Goal: Transaction & Acquisition: Book appointment/travel/reservation

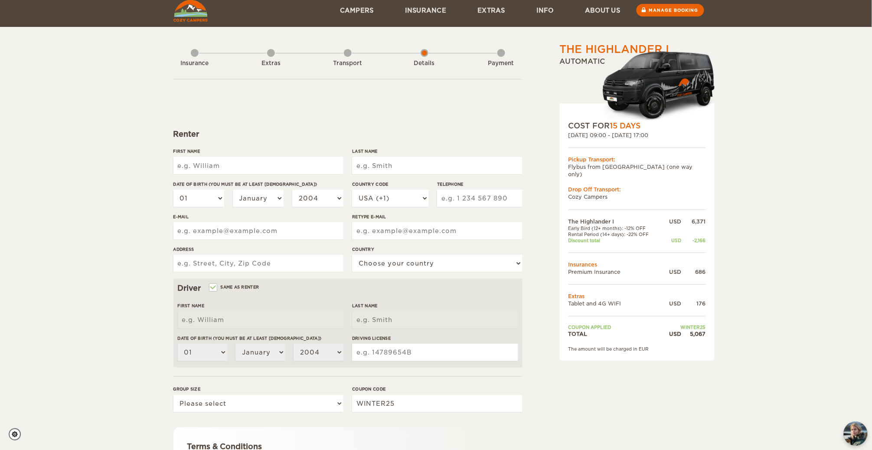
scroll to position [6, 0]
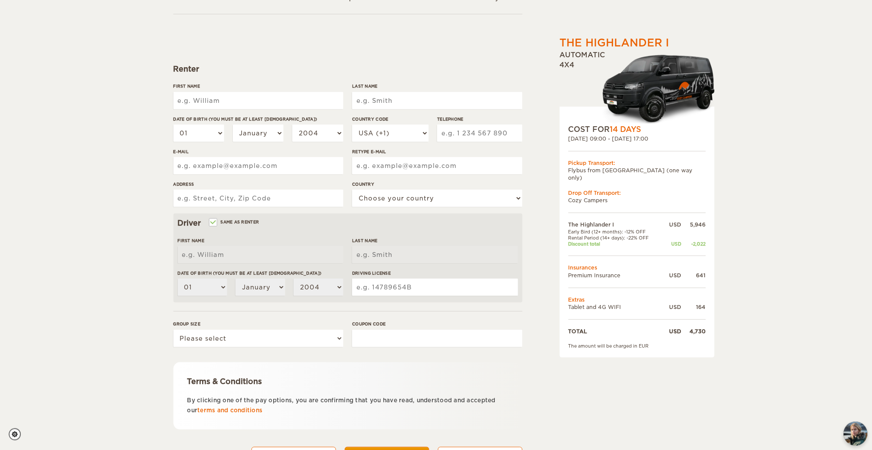
scroll to position [74, 0]
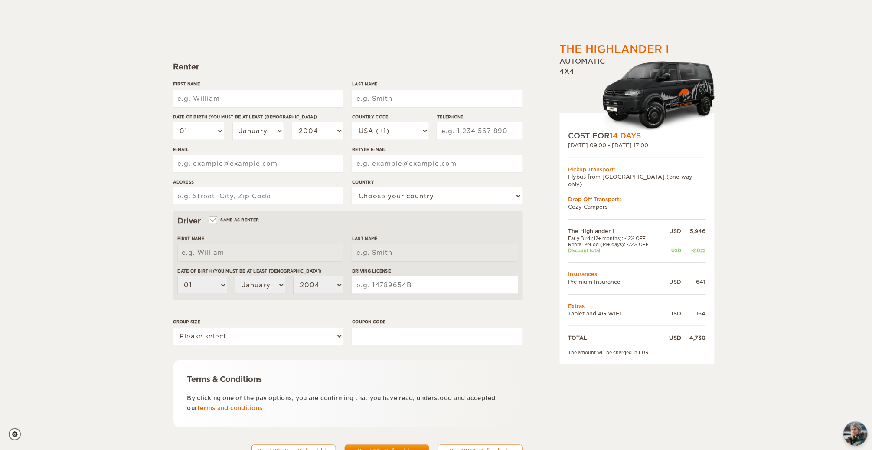
type input "C"
type input "[PERSON_NAME]"
type input "Rogge"
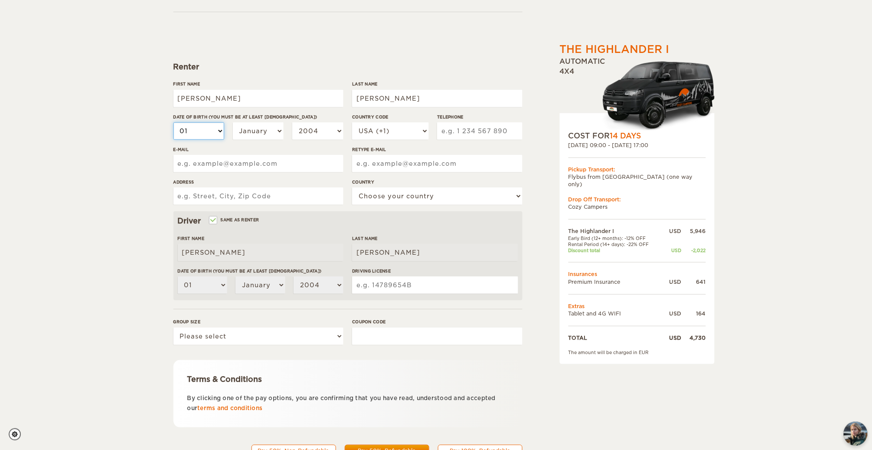
select select "19"
select select "07"
select select "2001"
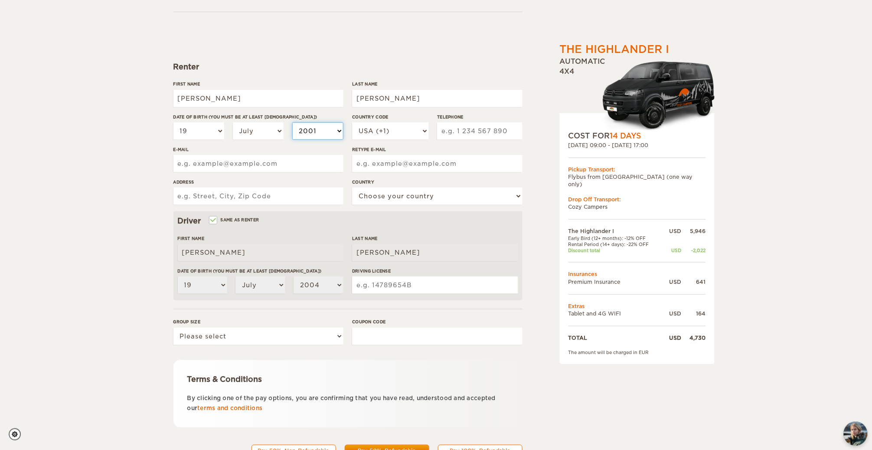
select select "2001"
type input "4064074244"
type input "theungers@gmail.com"
type input "theungers919@gmail.com"
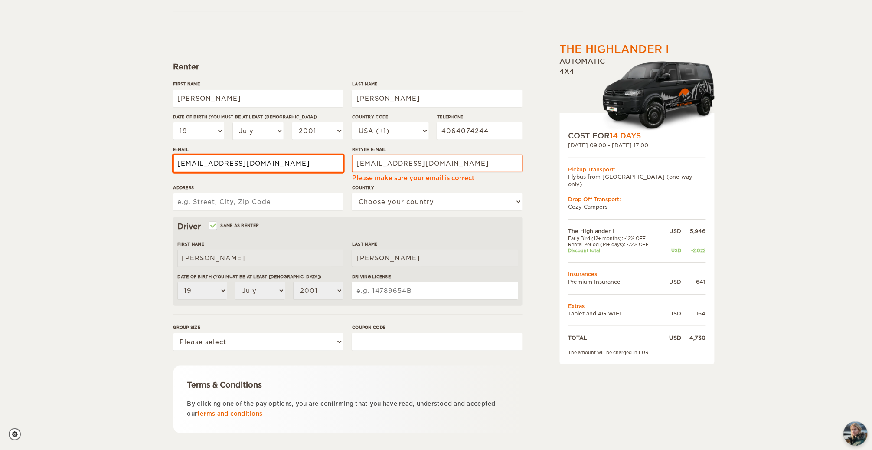
click at [269, 198] on input "Address" at bounding box center [258, 201] width 170 height 17
click at [212, 163] on input "theungers@gmail.com" at bounding box center [258, 163] width 170 height 17
type input "theungers919@gmail.com"
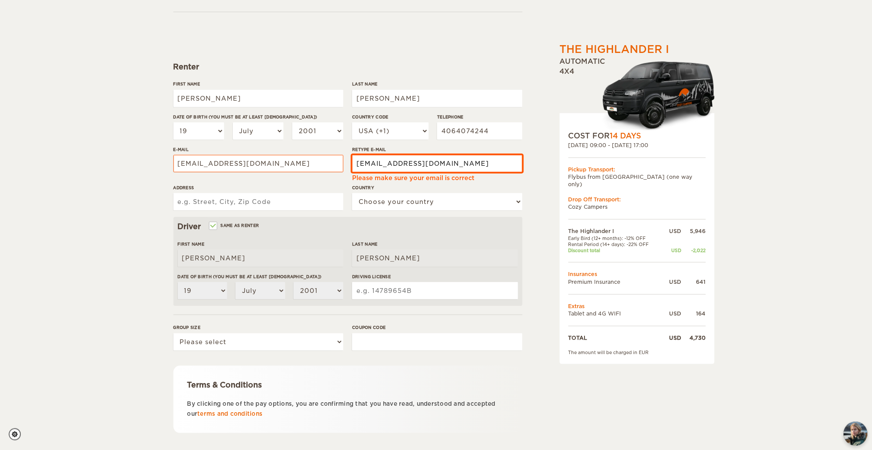
click at [447, 167] on input "theungers919@gmail.com" at bounding box center [437, 163] width 170 height 17
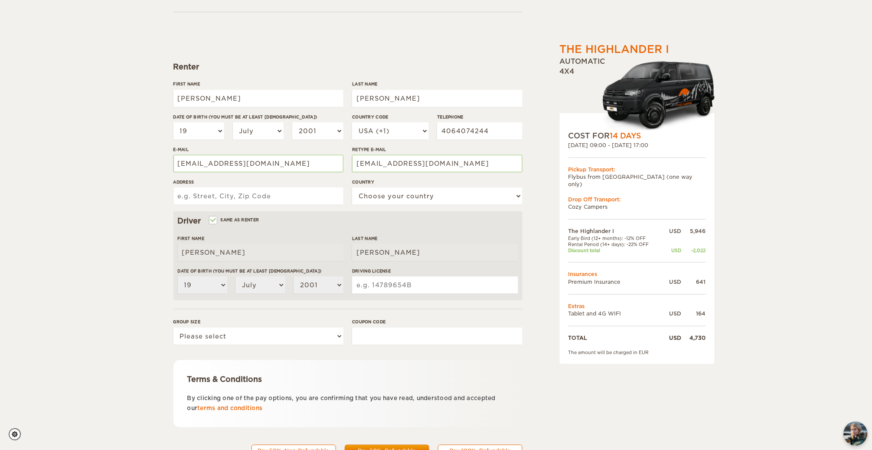
click at [275, 204] on input "Address" at bounding box center [258, 195] width 170 height 17
type input "2940 E Brooklyn St"
select select "222"
click at [112, 241] on div "The Highlander I Expand Collapse Total 4,730 USD Automatic 4x4 COST FOR 14 Days…" at bounding box center [436, 208] width 872 height 564
click at [213, 223] on input "Same as renter" at bounding box center [213, 221] width 6 height 6
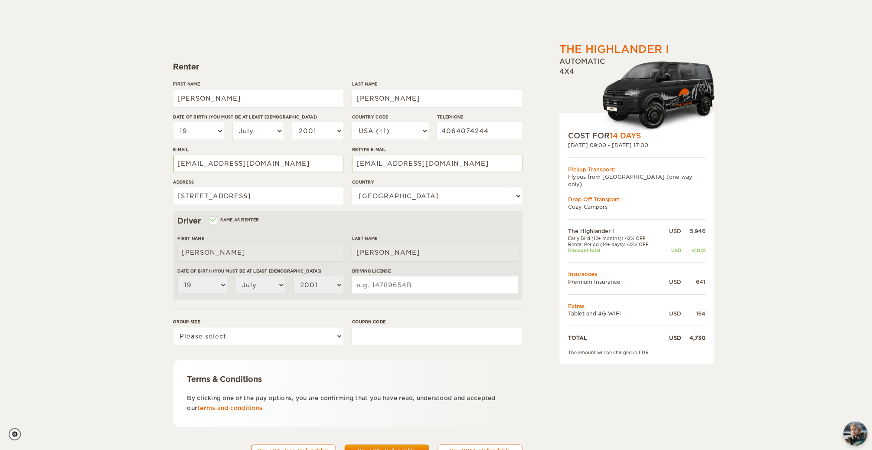
checkbox input "false"
select select
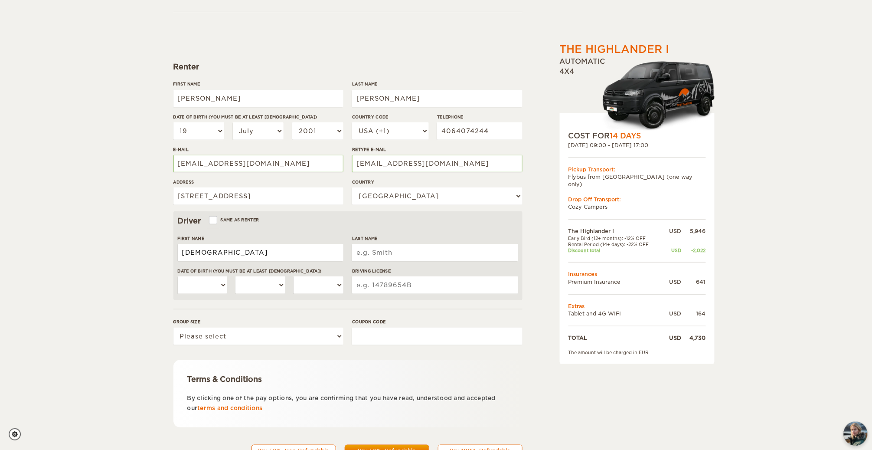
type input "Christian"
type input "Unger"
select select "25"
select select "10"
select select "2000"
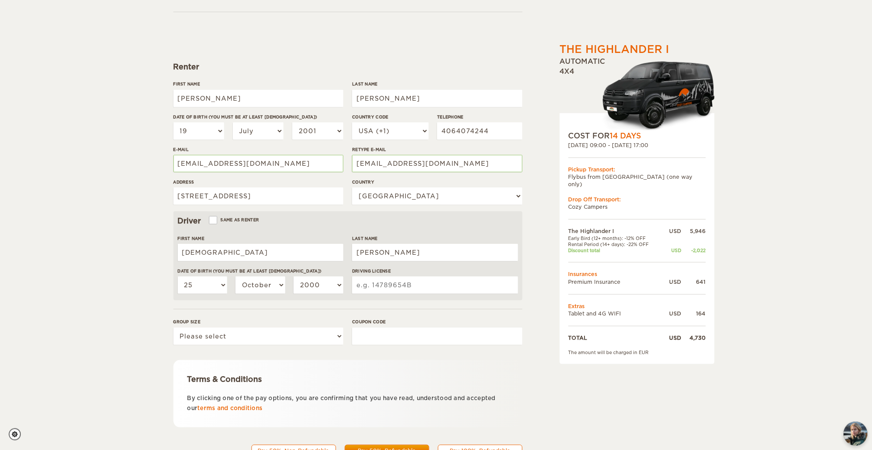
click at [384, 294] on input "Driving License" at bounding box center [435, 284] width 166 height 17
click at [126, 330] on div "The Highlander I Expand Collapse Total 4,730 USD Automatic 4x4 COST FOR 14 Days…" at bounding box center [436, 208] width 872 height 564
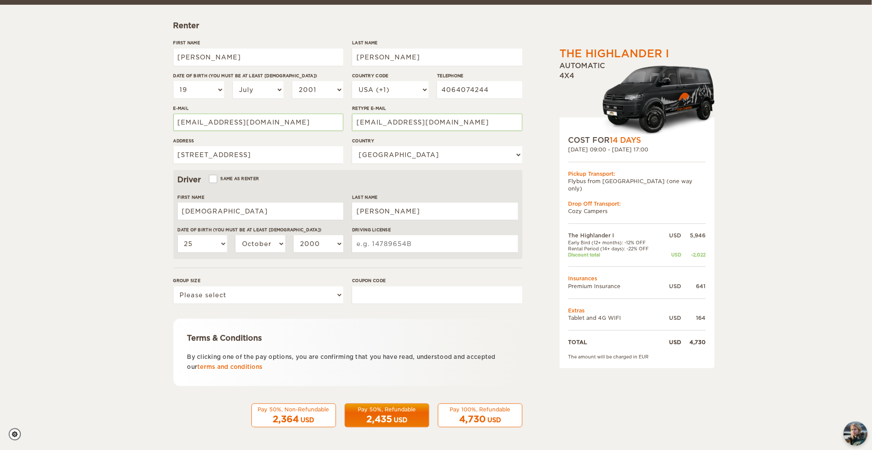
scroll to position [119, 0]
select select "2"
click at [372, 297] on input "Coupon code" at bounding box center [437, 294] width 170 height 17
click at [331, 282] on label "Group size" at bounding box center [258, 280] width 170 height 7
click at [331, 286] on select "Please select 1 2" at bounding box center [258, 294] width 170 height 17
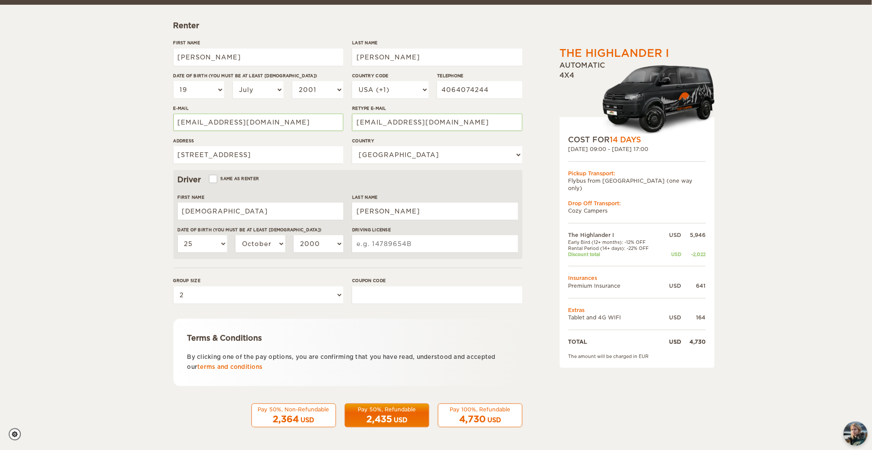
click at [386, 293] on input "Coupon code" at bounding box center [437, 294] width 170 height 17
type input "EPICICELAND"
click at [174, 319] on form "Renter First Name Sarabeth Last Name Rogge Date of birth (You must be at least …" at bounding box center [347, 199] width 349 height 457
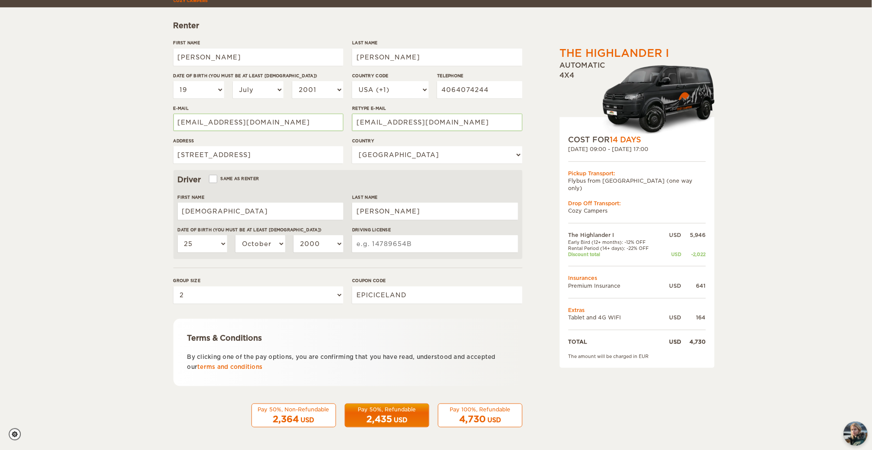
click at [392, 420] on div "2,435 USD" at bounding box center [386, 419] width 73 height 13
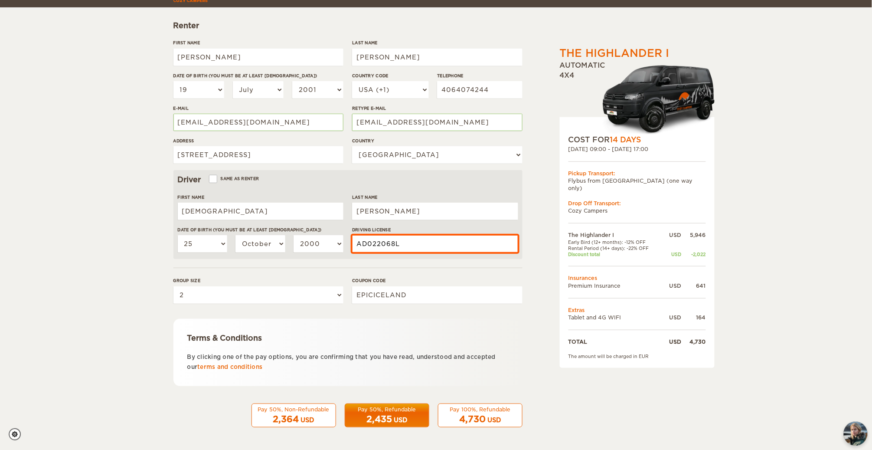
type input "AD022068L"
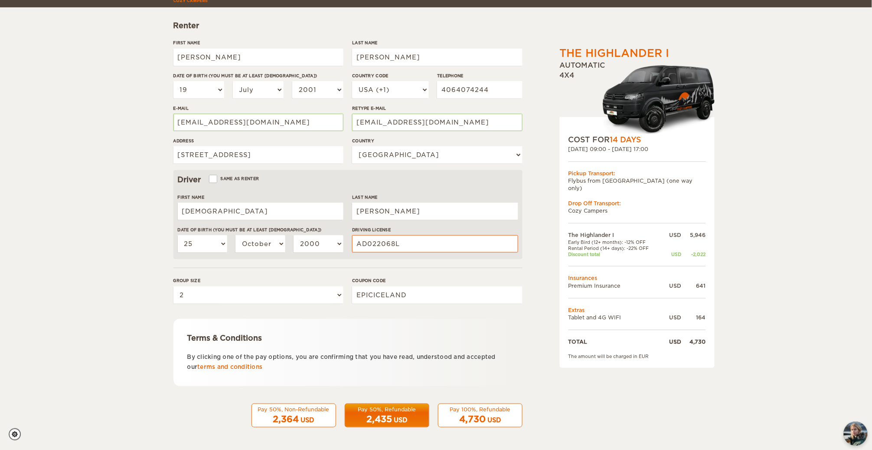
click at [456, 314] on form "Renter First Name Sarabeth Last Name Rogge Date of birth (You must be at least …" at bounding box center [347, 199] width 349 height 457
click at [395, 417] on div "USD" at bounding box center [400, 419] width 13 height 9
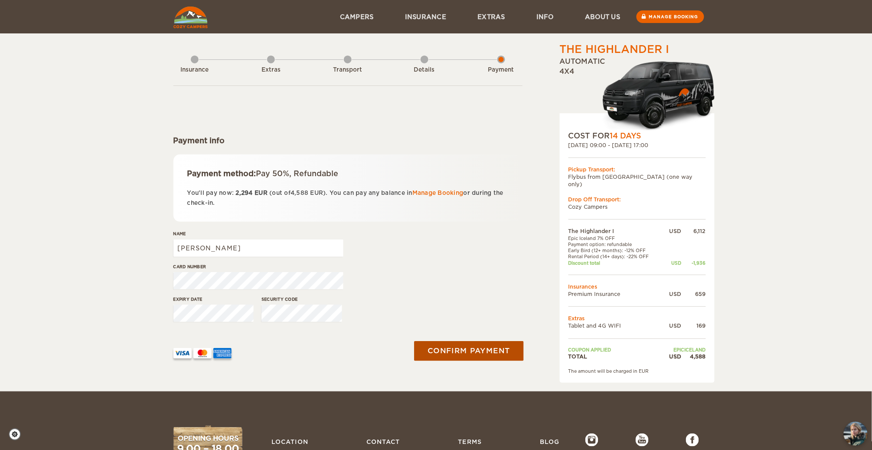
click at [444, 355] on button "Confirm payment" at bounding box center [468, 351] width 109 height 20
